Goal: Task Accomplishment & Management: Manage account settings

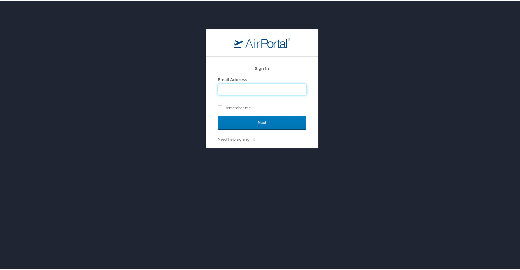
click at [228, 89] on input "Email Address" at bounding box center [262, 88] width 88 height 11
type input "[PERSON_NAME][EMAIL_ADDRESS][DOMAIN_NAME]"
click at [218, 105] on label "Remember me" at bounding box center [262, 106] width 89 height 8
click at [218, 105] on input "Remember me" at bounding box center [220, 106] width 4 height 4
checkbox input "true"
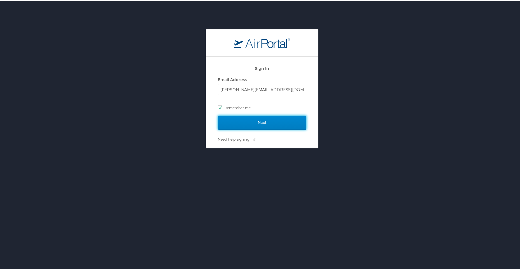
click at [261, 122] on input "Next" at bounding box center [262, 121] width 89 height 14
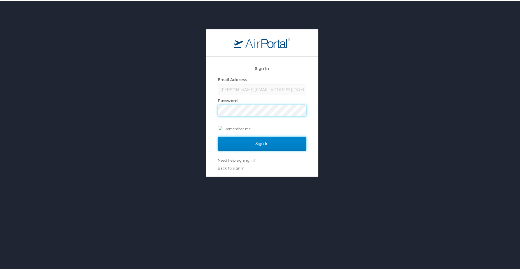
click at [267, 144] on input "Sign In" at bounding box center [262, 142] width 89 height 14
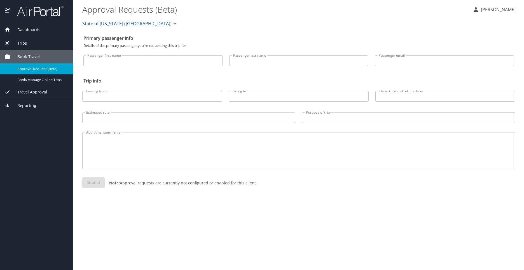
click at [27, 28] on span "Dashboards" at bounding box center [25, 30] width 30 height 6
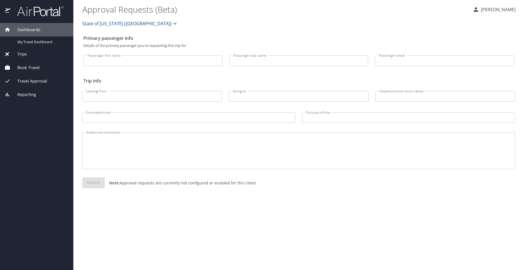
click at [27, 28] on span "Dashboards" at bounding box center [25, 30] width 30 height 6
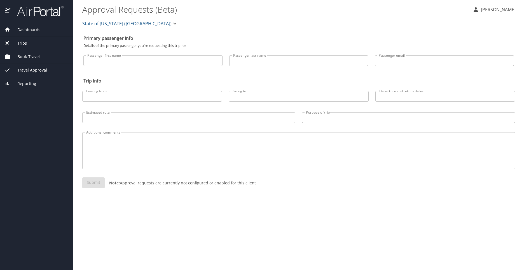
click at [27, 31] on span "Dashboards" at bounding box center [25, 30] width 30 height 6
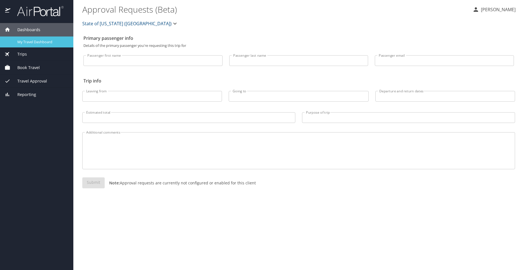
click at [21, 42] on span "My Travel Dashboard" at bounding box center [41, 41] width 49 height 5
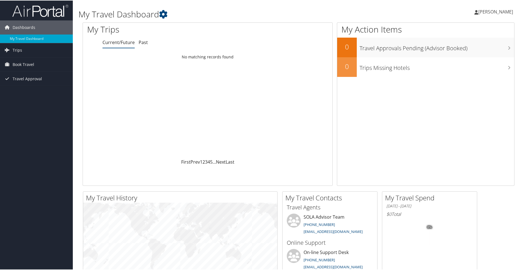
click at [489, 11] on span "Charmaine Jones" at bounding box center [496, 11] width 35 height 6
click at [463, 52] on link "View Travel Profile" at bounding box center [481, 50] width 62 height 10
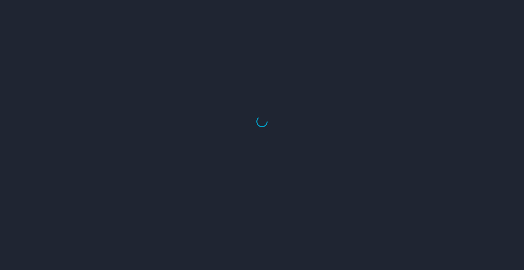
select select "US"
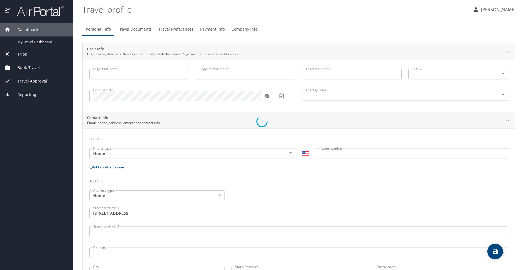
type input "Charmaine"
type input "Jones"
type input "Female"
type input "Kayla"
type input "Jones"
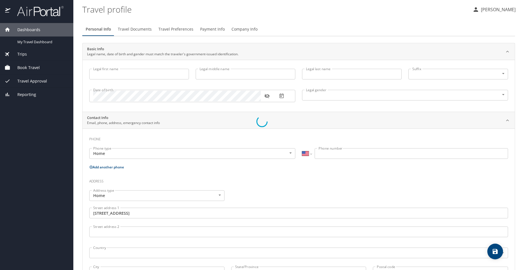
type input "(225) 278-1916"
type input "mskjones60@aol.com"
type input "United States of America"
type input "Louisiana"
select select "US"
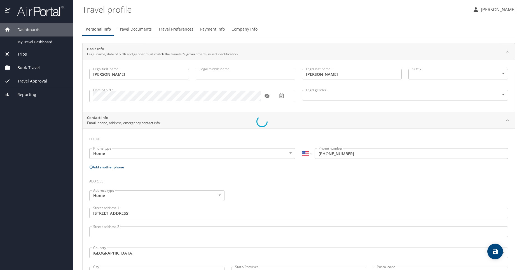
select select "US"
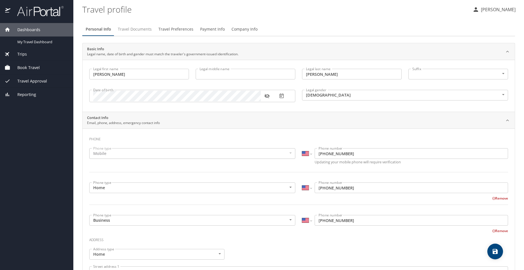
click at [134, 29] on span "Travel Documents" at bounding box center [135, 29] width 34 height 7
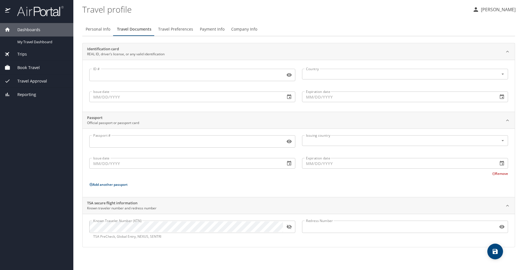
click at [289, 227] on icon "button" at bounding box center [289, 226] width 5 height 4
click at [494, 252] on icon "save" at bounding box center [495, 251] width 5 height 5
click at [31, 80] on span "Travel Approval" at bounding box center [28, 81] width 37 height 6
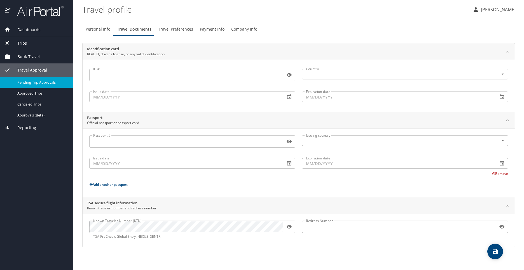
click at [49, 82] on span "Pending Trip Approvals" at bounding box center [41, 82] width 49 height 5
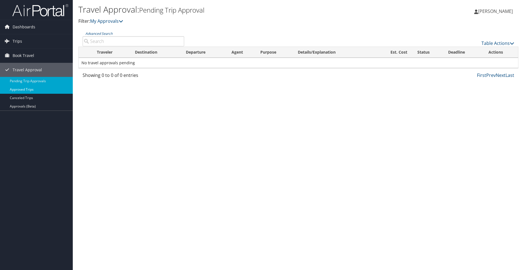
click at [32, 90] on link "Approved Trips" at bounding box center [36, 89] width 73 height 8
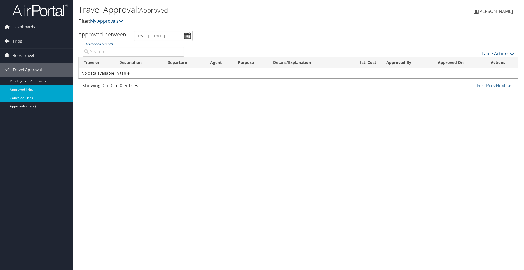
click at [26, 99] on link "Canceled Trips" at bounding box center [36, 98] width 73 height 8
click at [18, 42] on span "Trips" at bounding box center [18, 41] width 10 height 14
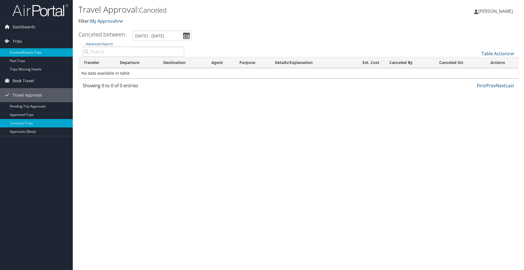
click at [27, 52] on link "Current/Future Trips" at bounding box center [36, 52] width 73 height 8
